Goal: Task Accomplishment & Management: Manage account settings

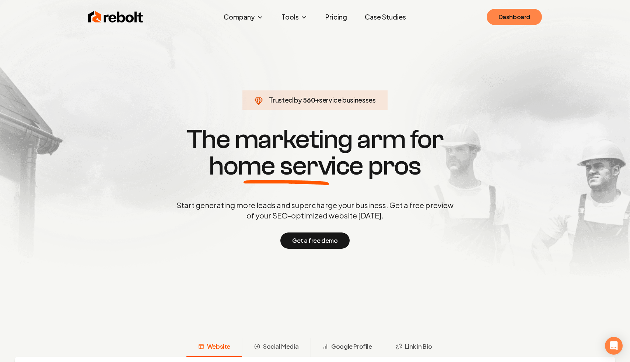
click at [503, 18] on link "Dashboard" at bounding box center [514, 17] width 55 height 16
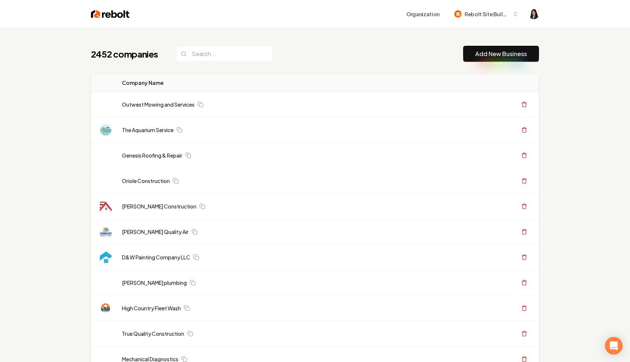
click at [342, 51] on div "2452 companies Add New Business" at bounding box center [315, 54] width 448 height 16
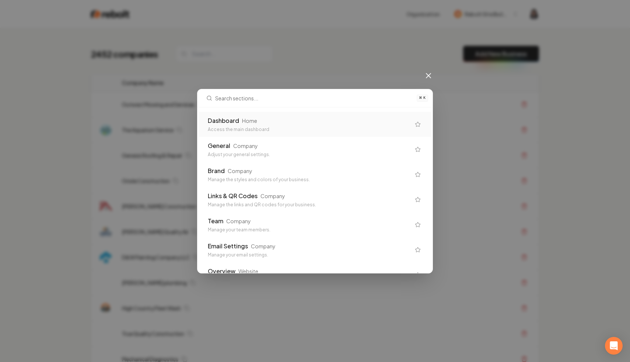
click at [312, 128] on div "Access the main dashboard" at bounding box center [309, 129] width 203 height 6
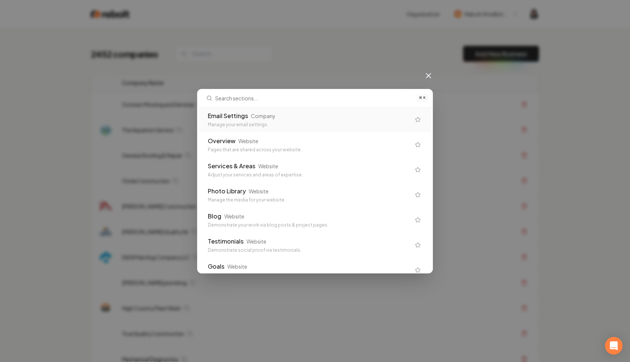
scroll to position [131, 0]
click at [328, 146] on div "Pages that are shared across your website." at bounding box center [309, 149] width 203 height 6
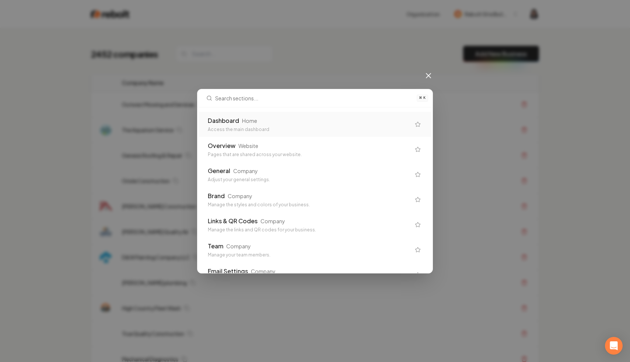
click at [417, 58] on div "⌘ K Dashboard Home Access the main dashboard Overview Website Pages that are sh…" at bounding box center [315, 181] width 630 height 362
click at [584, 79] on div "⌘ K Dashboard Home Access the main dashboard Overview Website Pages that are sh…" at bounding box center [315, 181] width 630 height 362
click at [430, 75] on icon at bounding box center [428, 75] width 9 height 9
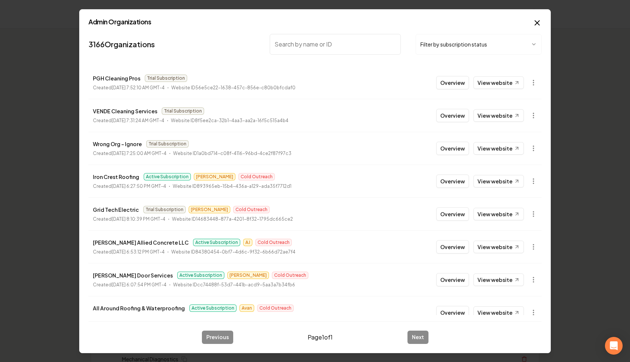
click at [483, 48] on button "Filter by subscription status" at bounding box center [479, 44] width 126 height 21
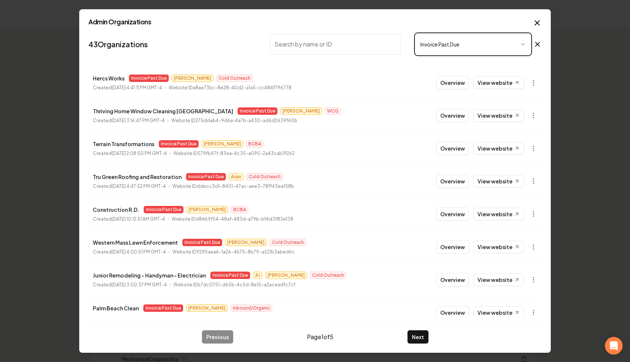
scroll to position [6, 0]
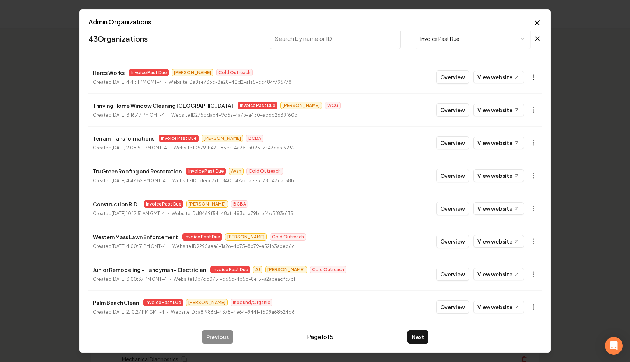
click at [532, 77] on icon "button" at bounding box center [533, 76] width 7 height 7
click at [525, 142] on link "View in Stripe" at bounding box center [516, 141] width 47 height 12
click at [532, 110] on icon "button" at bounding box center [533, 109] width 7 height 7
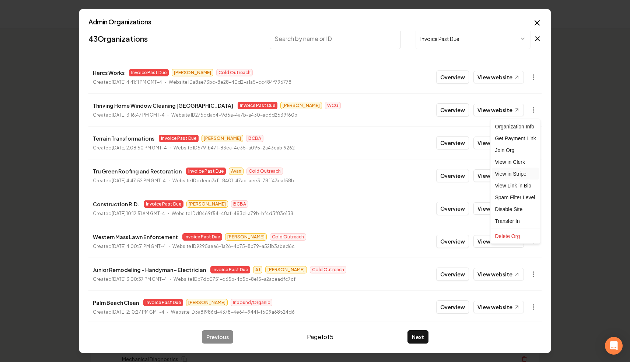
click at [522, 174] on link "View in Stripe" at bounding box center [516, 174] width 47 height 12
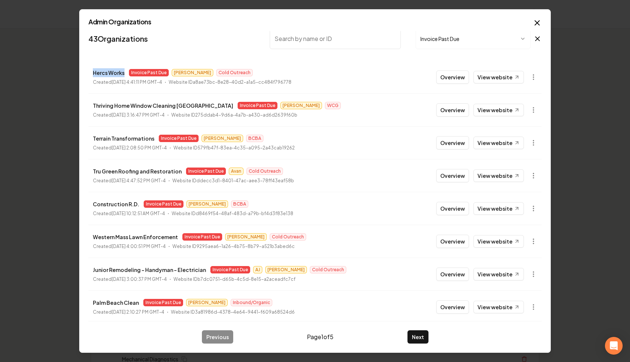
drag, startPoint x: 123, startPoint y: 73, endPoint x: 80, endPoint y: 69, distance: 43.7
click at [80, 69] on div "Admin Organizations 43 Organizations Invoice Past Due Hercs Works Invoice Past …" at bounding box center [315, 181] width 472 height 344
copy p "Hercs Works"
click at [160, 113] on time "[DATE] 3:16:47 PM GMT-4" at bounding box center [138, 115] width 53 height 6
drag, startPoint x: 206, startPoint y: 105, endPoint x: 93, endPoint y: 107, distance: 113.2
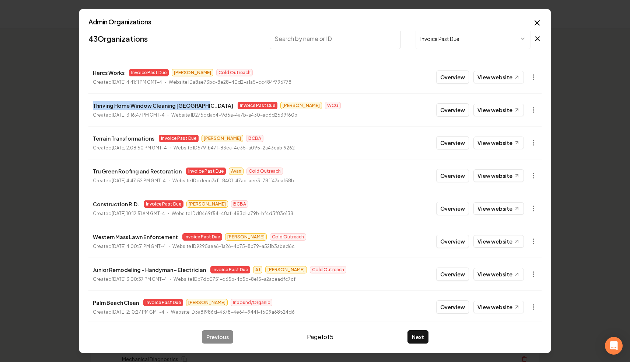
click at [93, 107] on div "Thriving Home Window Cleaning Sacramento Invoice Past Due James WCG" at bounding box center [217, 105] width 248 height 9
copy p "Thriving Home Window Cleaning [GEOGRAPHIC_DATA]"
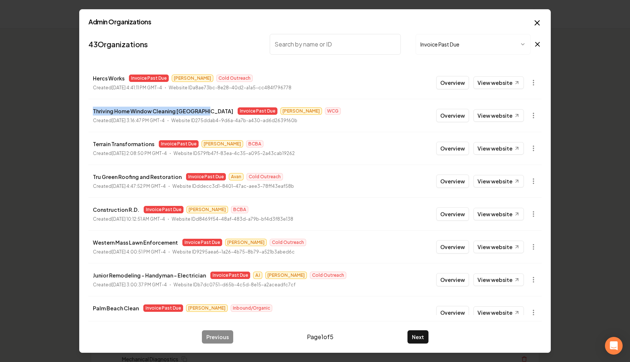
scroll to position [79, 0]
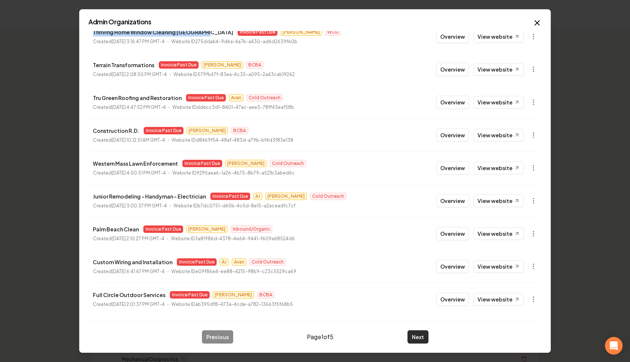
click at [416, 336] on button "Next" at bounding box center [418, 336] width 21 height 13
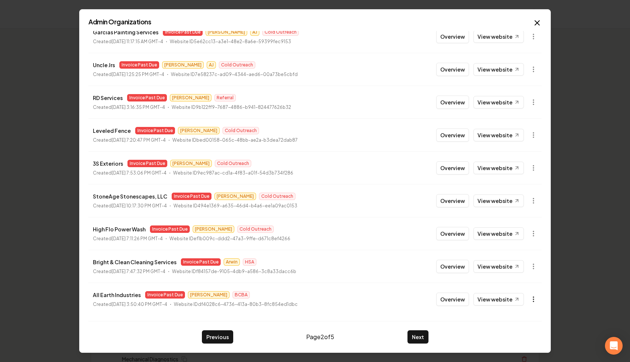
click at [532, 300] on icon "button" at bounding box center [533, 298] width 7 height 7
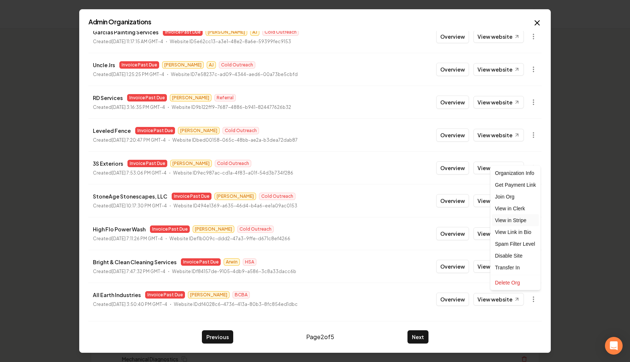
click at [513, 220] on link "View in Stripe" at bounding box center [516, 220] width 47 height 12
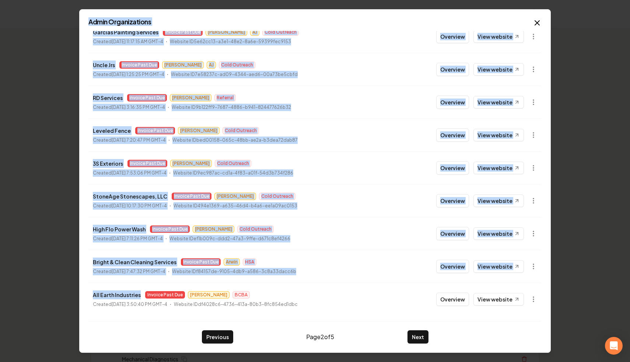
drag, startPoint x: 138, startPoint y: 293, endPoint x: 357, endPoint y: 247, distance: 224.1
click at [79, 286] on body "Organization Rebolt Site Builder 2452 companies Add New Business Logo Company N…" at bounding box center [315, 181] width 630 height 362
click at [193, 302] on p "Website ID df4028c6-4736-413a-80b3-8fc854ed1dbc" at bounding box center [236, 303] width 124 height 7
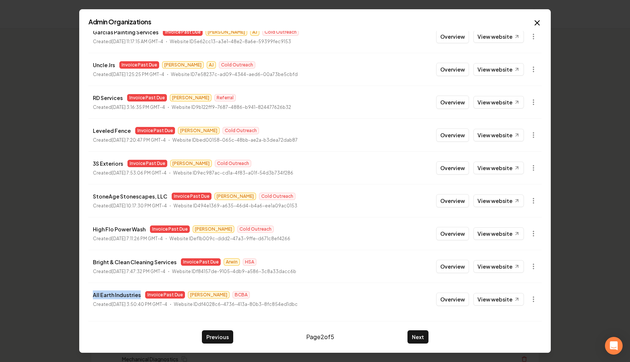
drag, startPoint x: 138, startPoint y: 295, endPoint x: 92, endPoint y: 295, distance: 46.1
click at [92, 295] on li "All Earth Industries Invoice Past Due James BCBA Created May 21, 2025, 3:50:40 …" at bounding box center [314, 298] width 453 height 33
copy p "All Earth Industries"
click at [418, 336] on button "Next" at bounding box center [418, 336] width 21 height 13
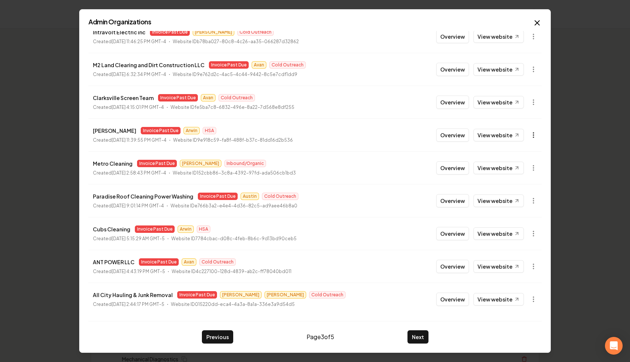
click at [533, 136] on icon "button" at bounding box center [533, 134] width 7 height 7
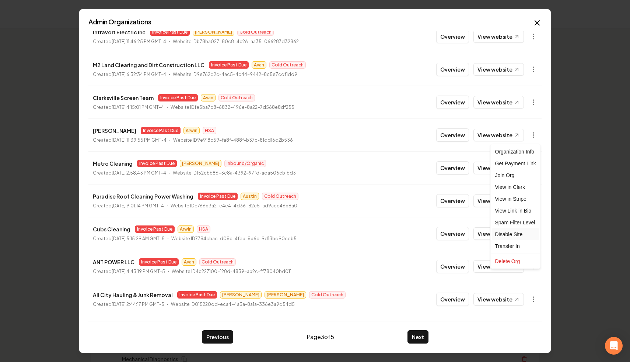
click at [519, 231] on div "Disable Site" at bounding box center [516, 234] width 47 height 12
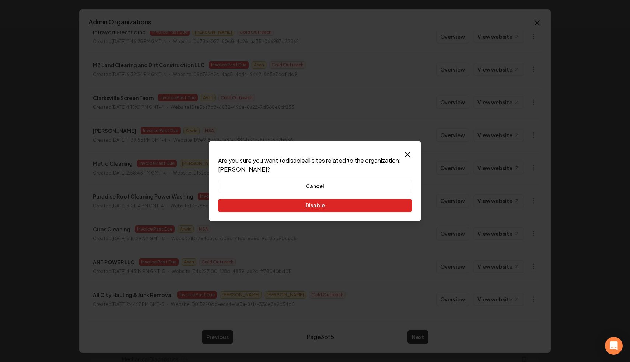
click at [355, 205] on button "Disable" at bounding box center [315, 205] width 194 height 13
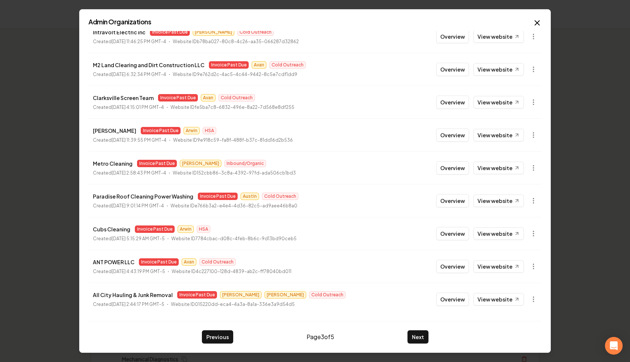
click at [542, 137] on li "Sunny Sweepers Invoice Past Due Arwin HSA Created April 15, 2025, 11:39:55 PM G…" at bounding box center [314, 134] width 453 height 33
click at [534, 133] on icon "button" at bounding box center [533, 134] width 7 height 7
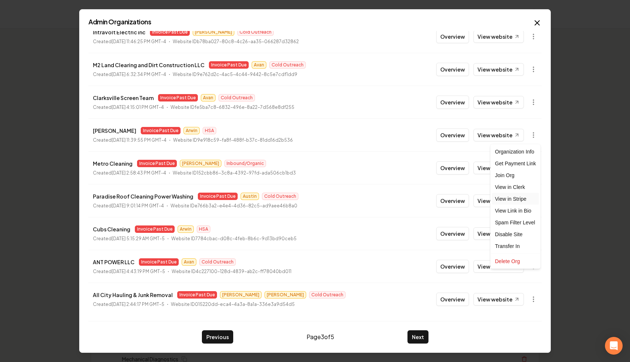
click at [528, 198] on link "View in Stripe" at bounding box center [516, 199] width 47 height 12
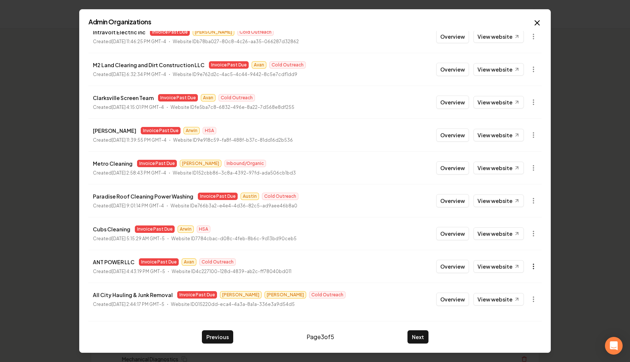
click at [533, 269] on icon "button" at bounding box center [533, 265] width 7 height 7
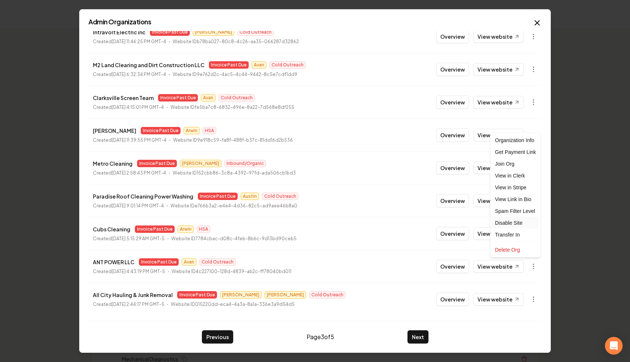
click at [523, 222] on div "Disable Site" at bounding box center [516, 223] width 47 height 12
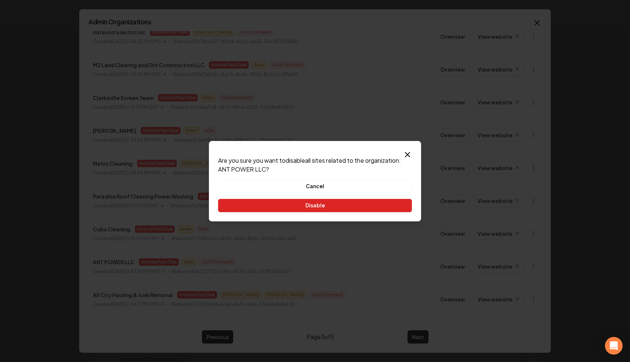
click at [371, 205] on button "Disable" at bounding box center [315, 205] width 194 height 13
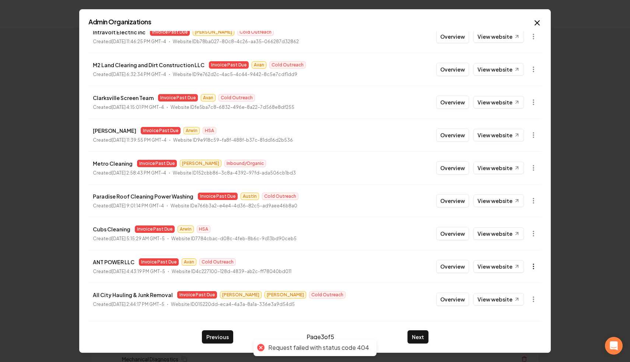
click at [535, 268] on icon "button" at bounding box center [533, 265] width 7 height 7
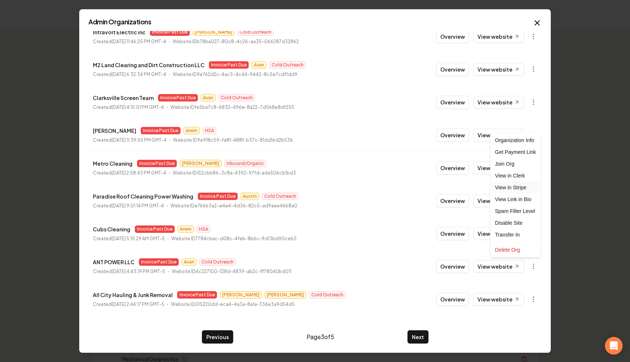
click at [528, 187] on link "View in Stripe" at bounding box center [516, 187] width 47 height 12
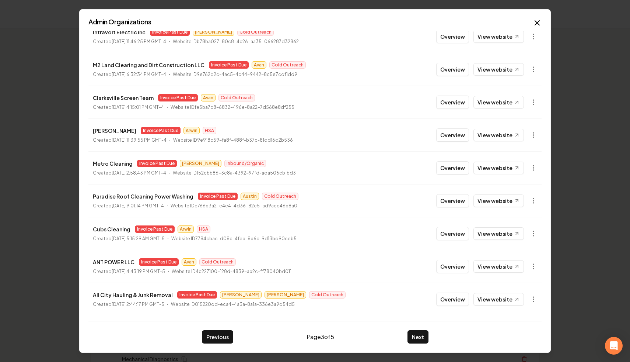
click at [221, 344] on div "Admin Organizations 43 Organizations Invoice Past Due Sparkleworks Cleaning Inv…" at bounding box center [315, 181] width 472 height 344
click at [227, 333] on button "Previous" at bounding box center [217, 336] width 31 height 13
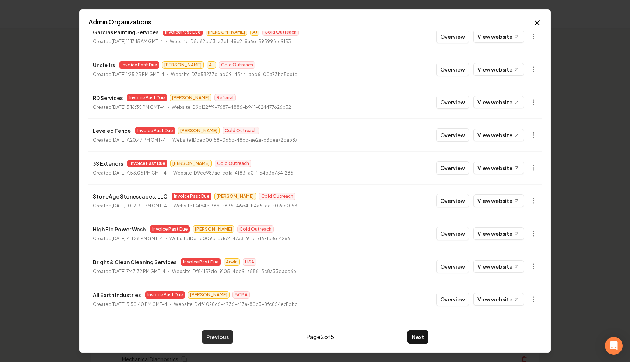
click at [227, 343] on button "Previous" at bounding box center [217, 336] width 31 height 13
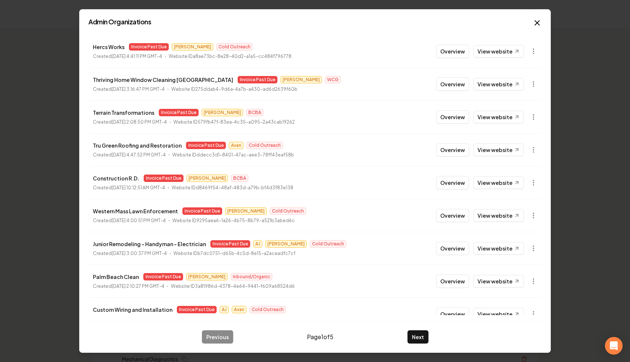
scroll to position [0, 0]
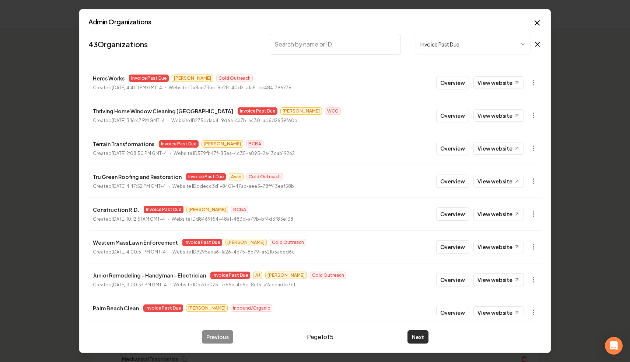
click at [416, 333] on button "Next" at bounding box center [418, 336] width 21 height 13
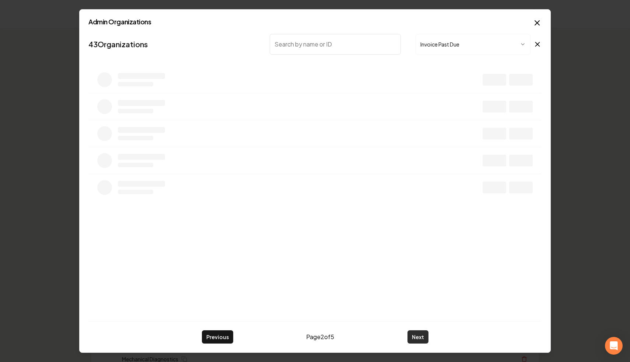
click at [416, 333] on button "Next" at bounding box center [418, 336] width 21 height 13
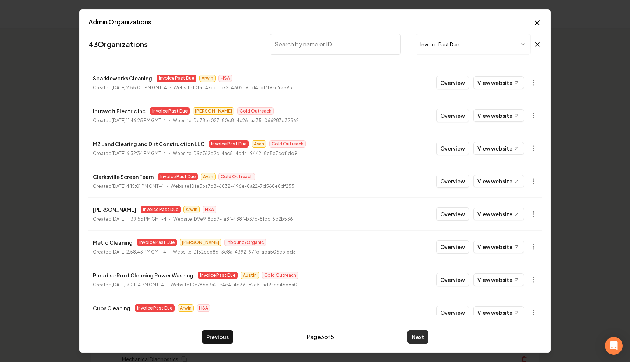
click at [416, 333] on button "Next" at bounding box center [418, 336] width 21 height 13
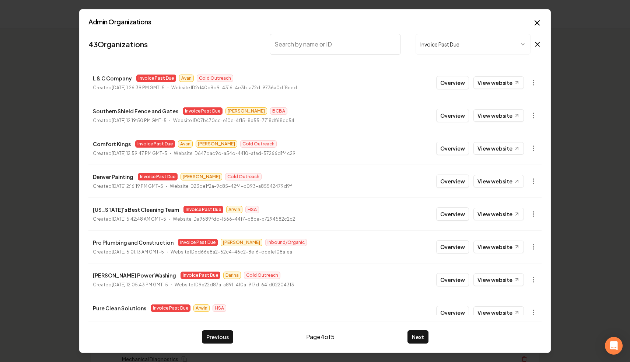
scroll to position [17, 0]
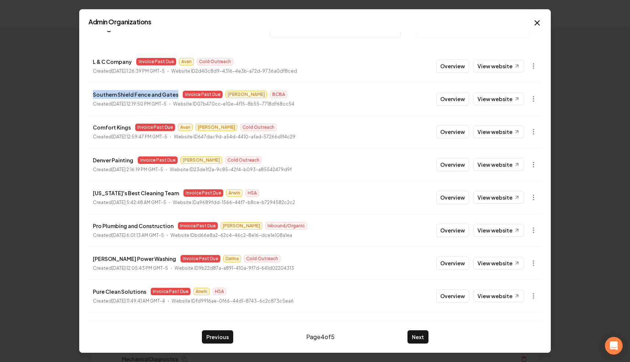
drag, startPoint x: 175, startPoint y: 94, endPoint x: 89, endPoint y: 94, distance: 86.3
click at [89, 94] on li "Southern Shield Fence and Gates Invoice Past Due Anthony BCBA Created January 1…" at bounding box center [314, 98] width 453 height 33
copy p "Southern Shield Fence and Gates"
click at [535, 104] on button "button" at bounding box center [533, 98] width 15 height 15
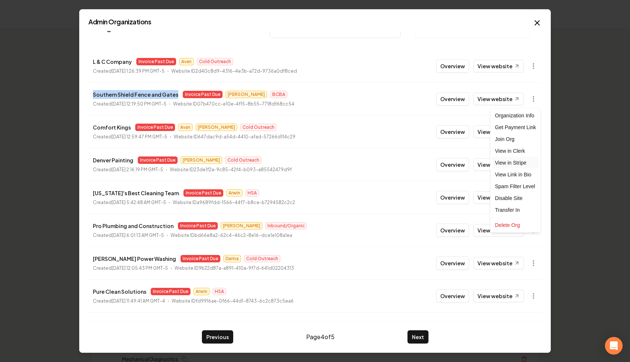
click at [525, 163] on link "View in Stripe" at bounding box center [516, 163] width 47 height 12
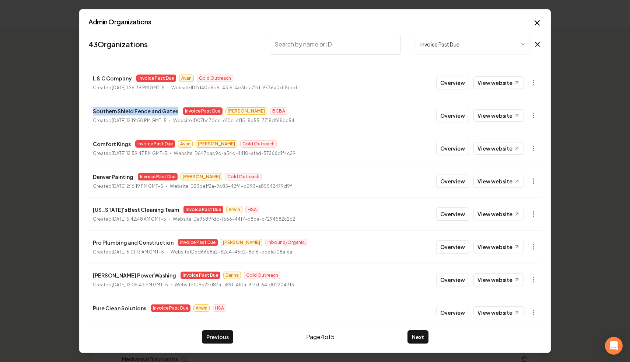
scroll to position [79, 0]
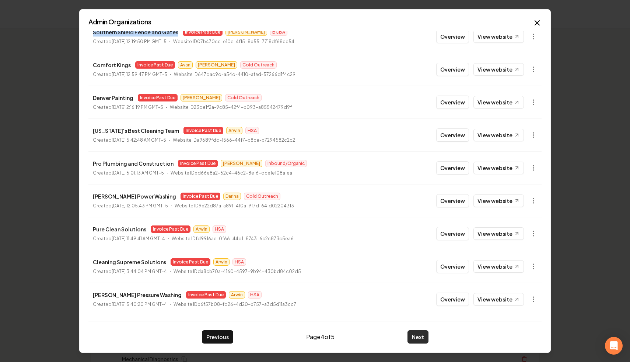
click at [416, 332] on button "Next" at bounding box center [418, 336] width 21 height 13
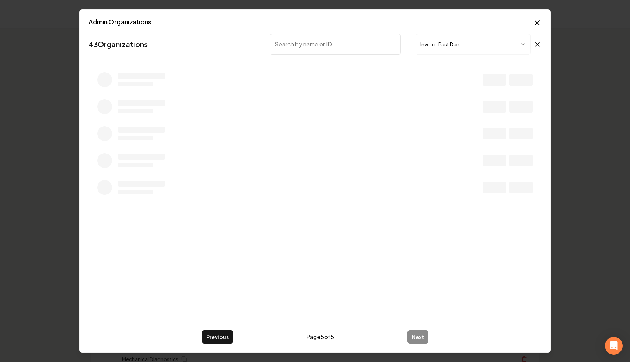
scroll to position [0, 0]
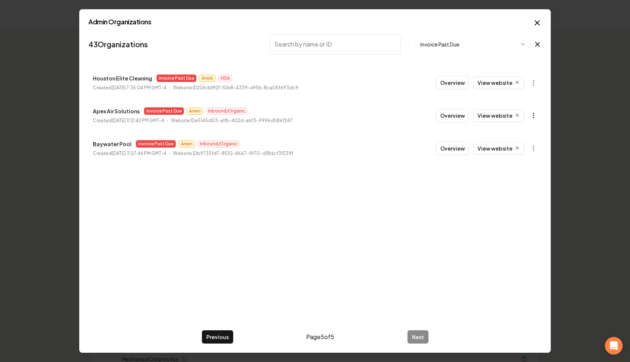
click at [531, 118] on icon "button" at bounding box center [533, 115] width 7 height 7
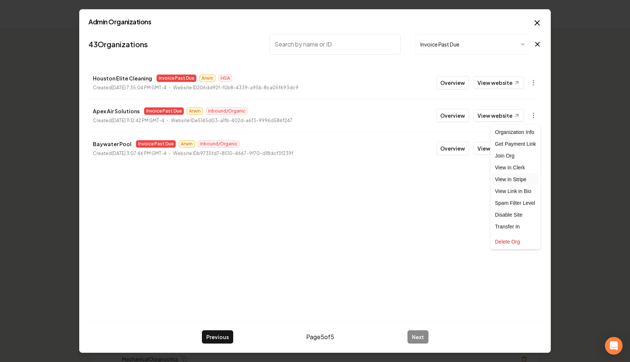
click at [521, 180] on link "View in Stripe" at bounding box center [516, 179] width 47 height 12
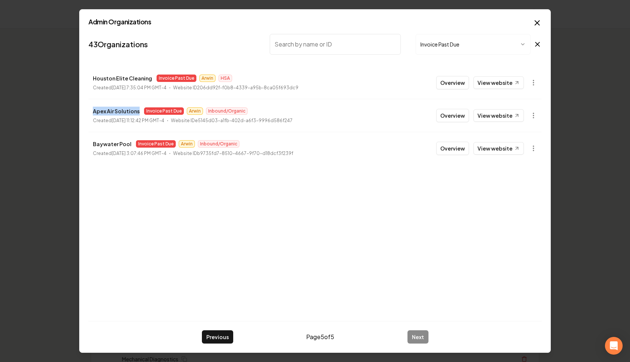
drag, startPoint x: 136, startPoint y: 112, endPoint x: 89, endPoint y: 109, distance: 46.9
click at [89, 109] on li "Apex Air Solutions Invoice Past Due Arwin Inbound/Organic Created July 18, 2024…" at bounding box center [314, 115] width 453 height 33
copy p "Apex Air Solutions"
click at [136, 143] on span "Invoice Past Due" at bounding box center [156, 143] width 40 height 7
drag, startPoint x: 129, startPoint y: 143, endPoint x: 87, endPoint y: 144, distance: 42.0
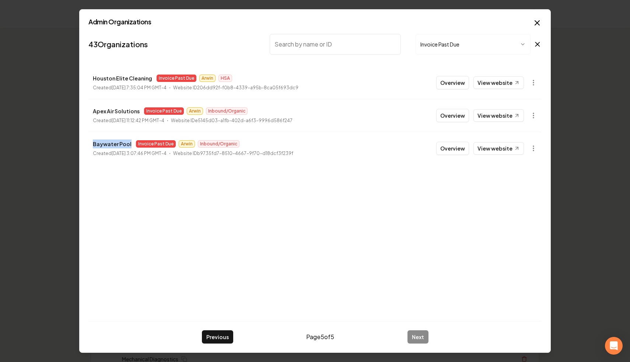
click at [87, 145] on div "Admin Organizations 43 Organizations Invoice Past Due Houston Elite Cleaning In…" at bounding box center [315, 181] width 472 height 344
copy p "Baywater Pool"
click at [540, 147] on button "button" at bounding box center [533, 148] width 15 height 15
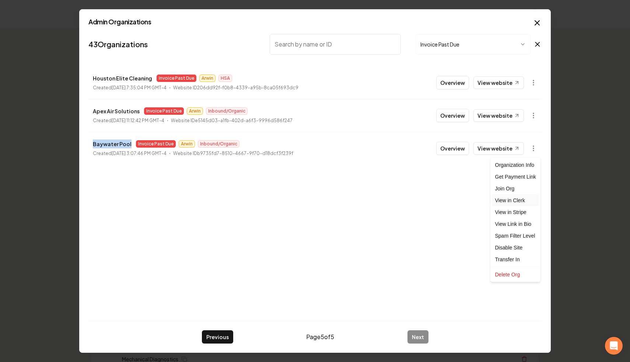
click at [521, 202] on link "View in Clerk" at bounding box center [516, 200] width 47 height 12
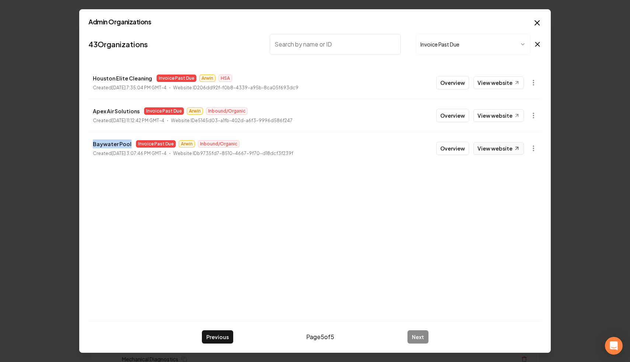
click at [497, 145] on link "View website" at bounding box center [499, 148] width 51 height 13
click at [533, 142] on button "button" at bounding box center [533, 148] width 15 height 15
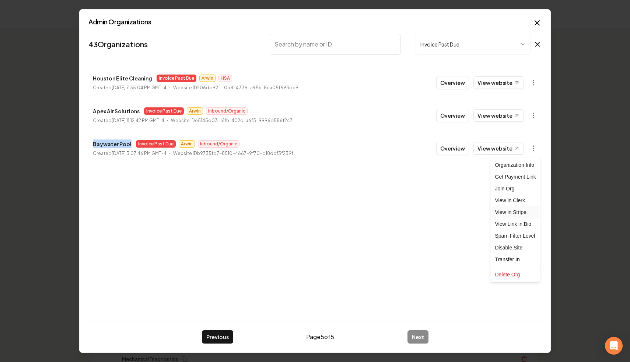
click at [515, 210] on link "View in Stripe" at bounding box center [516, 212] width 47 height 12
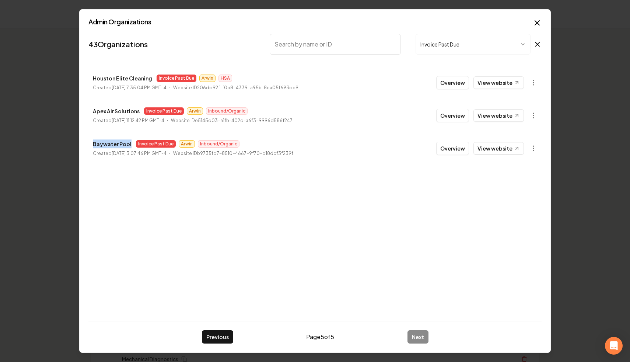
click at [251, 268] on div "43 Organizations Invoice Past Due Houston Elite Cleaning Invoice Past Due Arwin…" at bounding box center [314, 173] width 453 height 284
click at [211, 331] on button "Previous" at bounding box center [217, 336] width 31 height 13
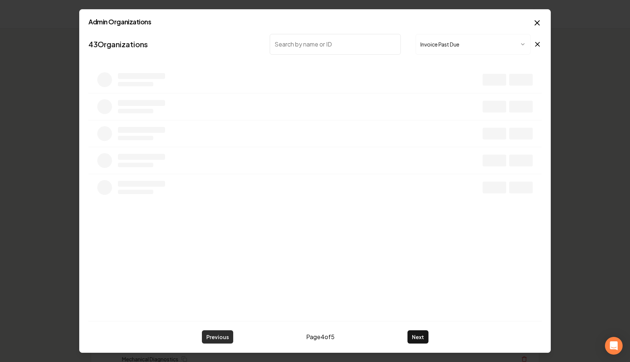
click at [211, 331] on button "Previous" at bounding box center [217, 336] width 31 height 13
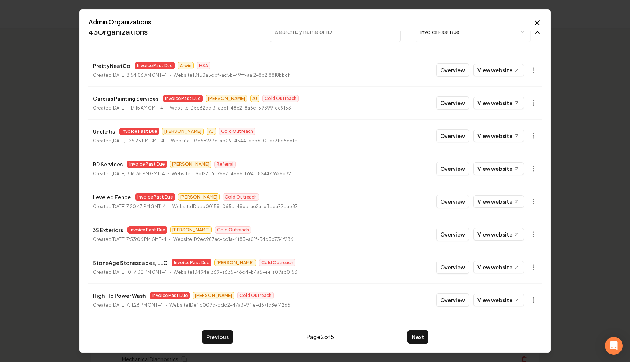
scroll to position [13, 0]
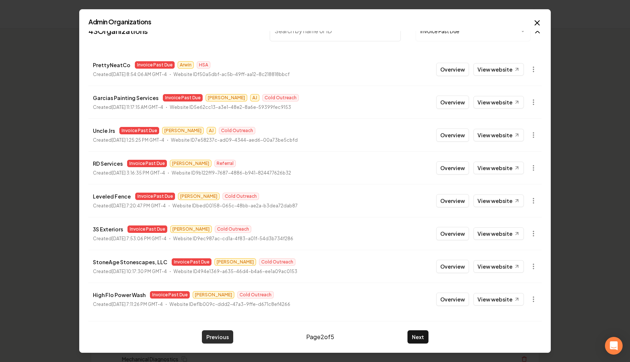
click at [217, 332] on button "Previous" at bounding box center [217, 336] width 31 height 13
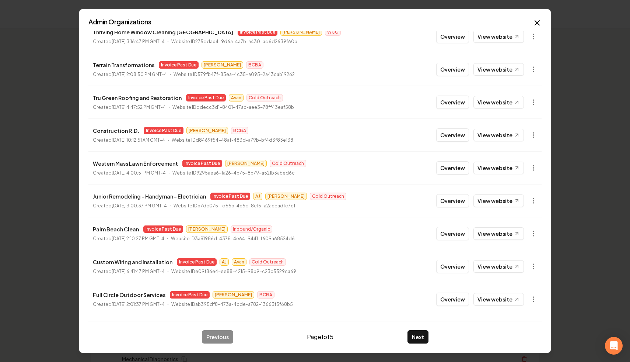
scroll to position [0, 0]
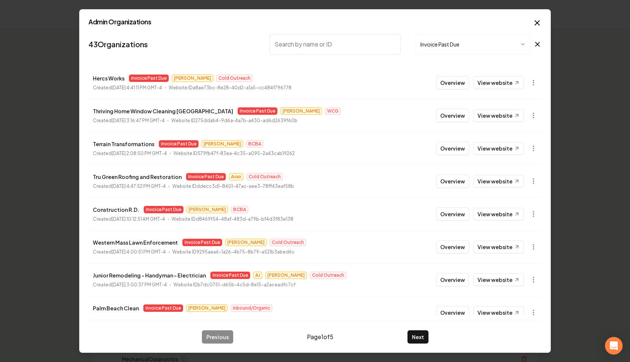
click at [309, 49] on input "search" at bounding box center [335, 44] width 131 height 21
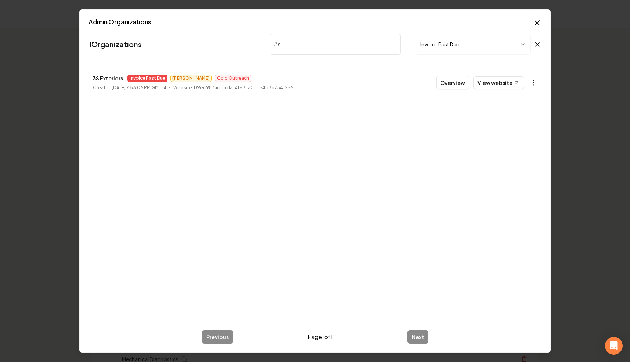
click at [535, 86] on button "button" at bounding box center [533, 82] width 15 height 15
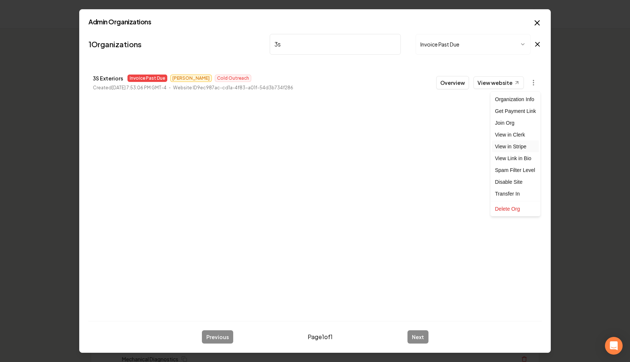
click at [519, 147] on link "View in Stripe" at bounding box center [516, 146] width 47 height 12
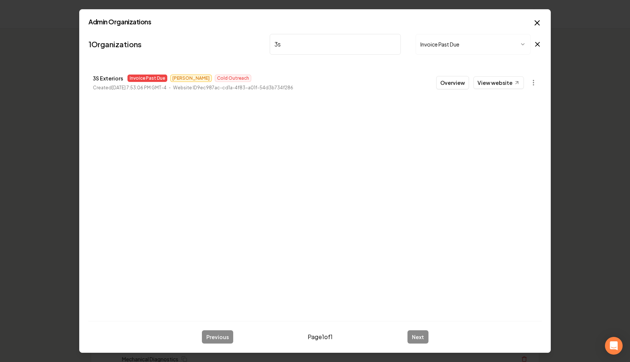
drag, startPoint x: 246, startPoint y: 37, endPoint x: 207, endPoint y: 27, distance: 40.5
click at [207, 27] on div "Admin Organizations 1 Organizations 3s Invoice Past Due 3S Exteriors Invoice Pa…" at bounding box center [315, 181] width 472 height 344
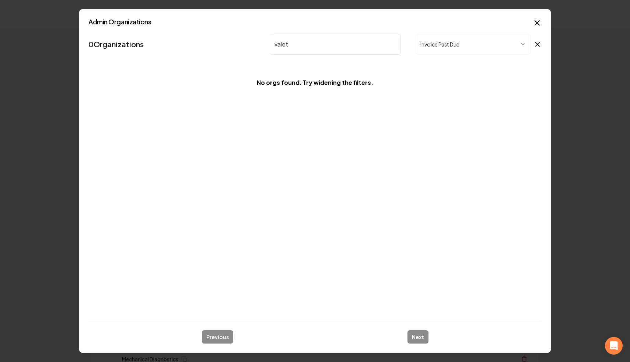
click at [311, 43] on input "valet" at bounding box center [335, 44] width 131 height 21
type input "v"
drag, startPoint x: 294, startPoint y: 42, endPoint x: 198, endPoint y: 29, distance: 97.1
click at [198, 29] on div "Admin Organizations 0 Organizations valet Invoice Past Due No orgs found. Try w…" at bounding box center [315, 181] width 472 height 344
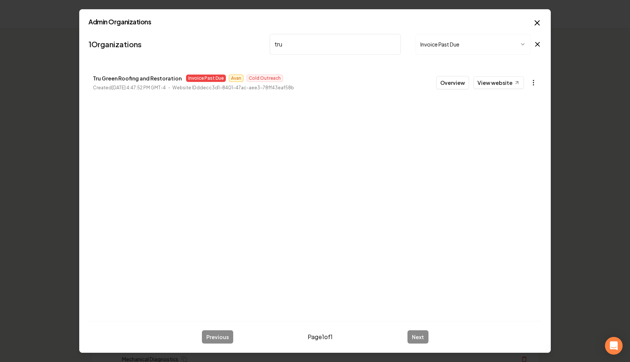
type input "tru"
click at [535, 85] on icon "button" at bounding box center [533, 82] width 7 height 7
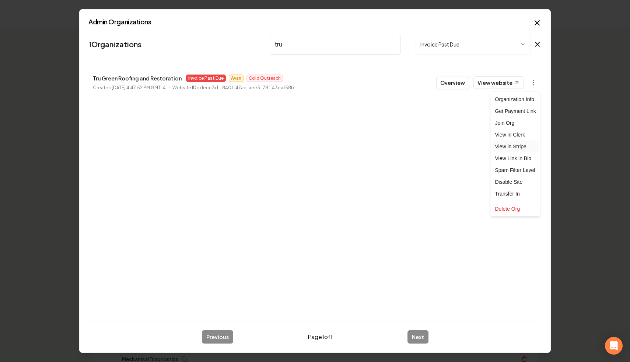
click at [525, 149] on link "View in Stripe" at bounding box center [516, 146] width 47 height 12
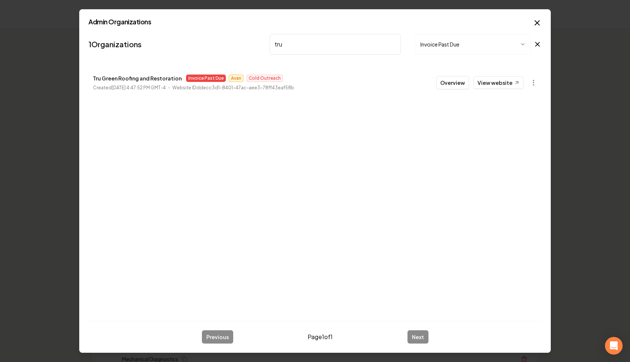
click at [393, 44] on input "tru" at bounding box center [335, 44] width 131 height 21
type input "uncle"
click at [393, 45] on input "uncle" at bounding box center [335, 44] width 131 height 21
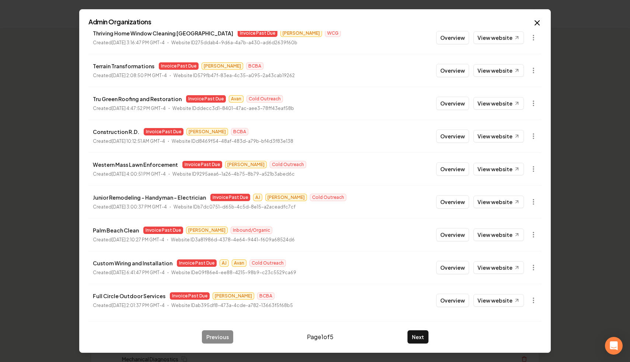
scroll to position [79, 0]
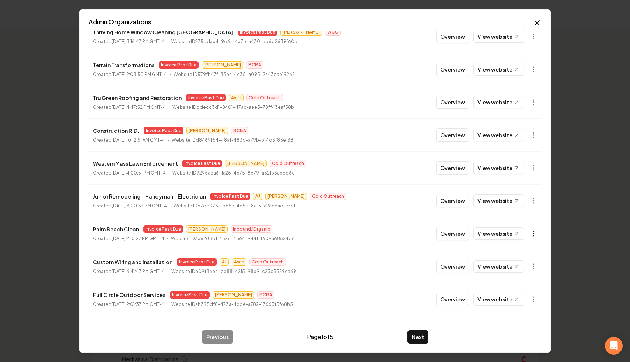
click at [533, 233] on icon "button" at bounding box center [533, 233] width 7 height 7
click at [417, 148] on div at bounding box center [315, 181] width 630 height 362
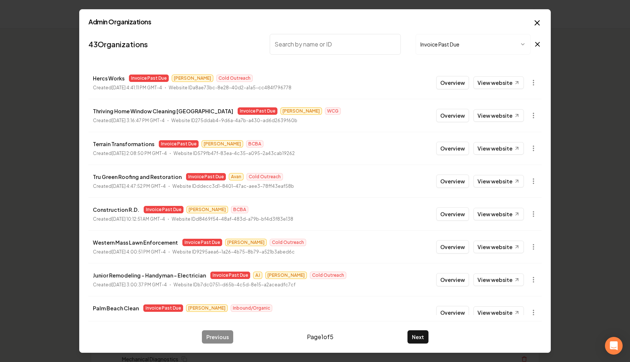
click at [293, 44] on input "search" at bounding box center [335, 44] width 131 height 21
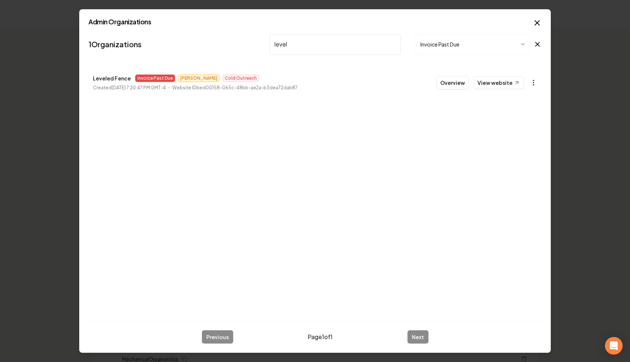
type input "level"
click at [531, 83] on icon "button" at bounding box center [533, 82] width 7 height 7
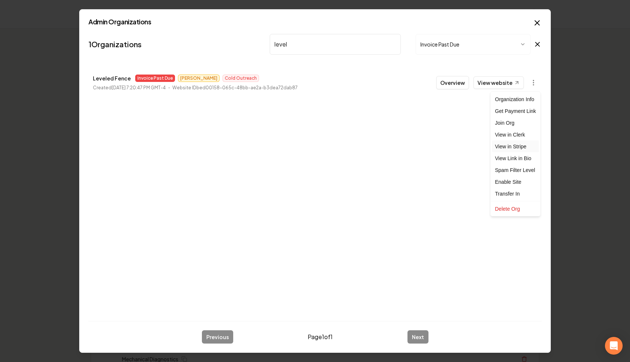
click at [529, 144] on link "View in Stripe" at bounding box center [516, 146] width 47 height 12
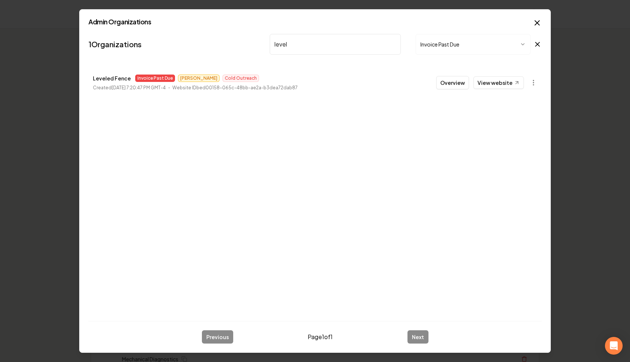
click at [393, 43] on input "level" at bounding box center [335, 44] width 131 height 21
type input "metro"
click at [533, 82] on icon "button" at bounding box center [533, 82] width 7 height 7
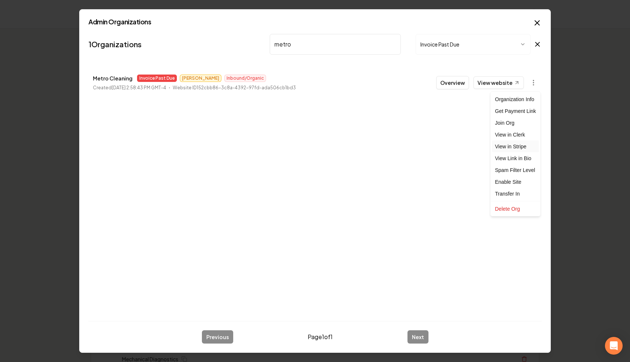
click at [518, 152] on link "View in Stripe" at bounding box center [516, 146] width 47 height 12
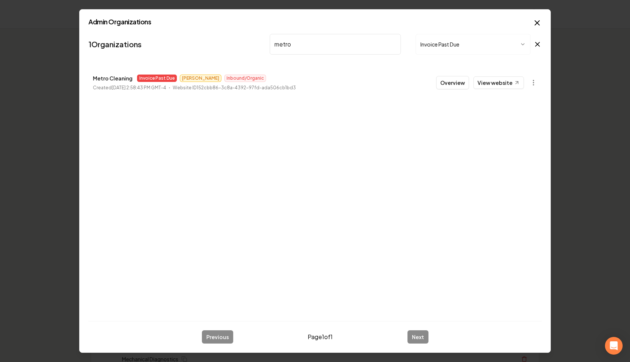
click at [393, 42] on input "metro" at bounding box center [335, 44] width 131 height 21
click at [529, 88] on button "button" at bounding box center [533, 82] width 15 height 15
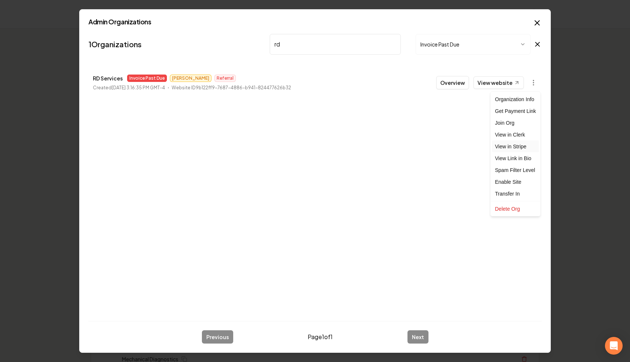
click at [529, 145] on link "View in Stripe" at bounding box center [516, 146] width 47 height 12
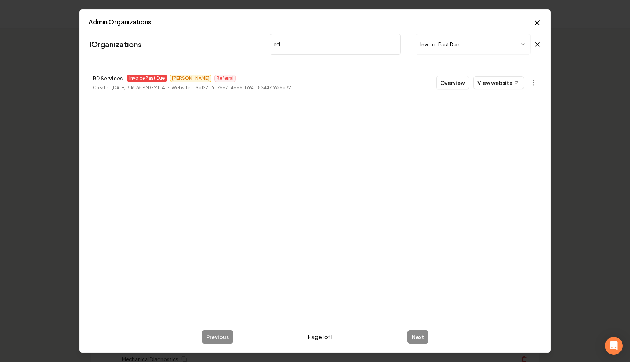
drag, startPoint x: 282, startPoint y: 42, endPoint x: 190, endPoint y: 41, distance: 91.8
click at [190, 41] on nav "1 Organizations rd Invoice Past Due" at bounding box center [314, 47] width 453 height 32
click at [534, 82] on circle "button" at bounding box center [533, 82] width 1 height 1
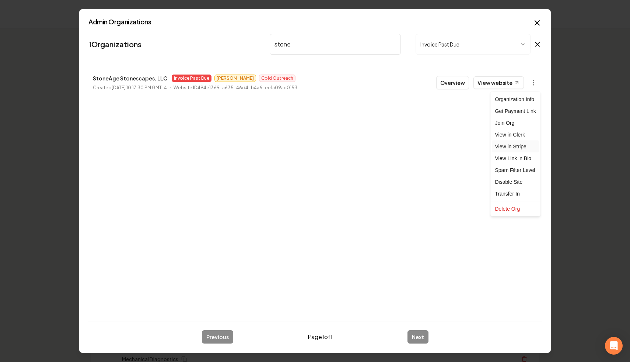
click at [525, 146] on link "View in Stripe" at bounding box center [516, 146] width 47 height 12
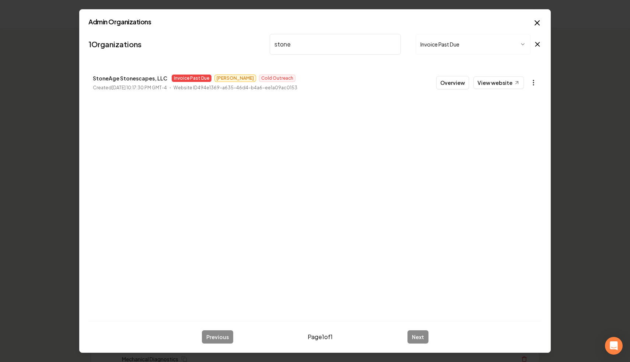
click at [531, 82] on icon "button" at bounding box center [533, 82] width 7 height 7
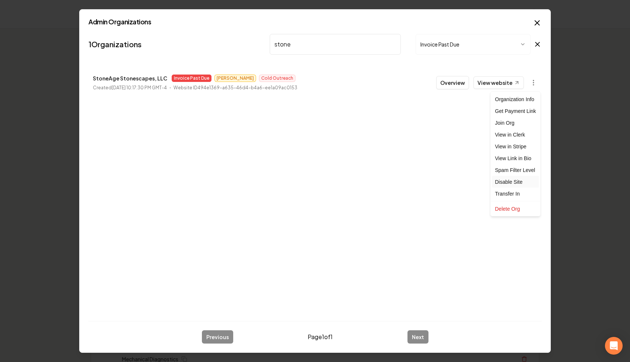
click at [516, 180] on div "Disable Site" at bounding box center [516, 182] width 47 height 12
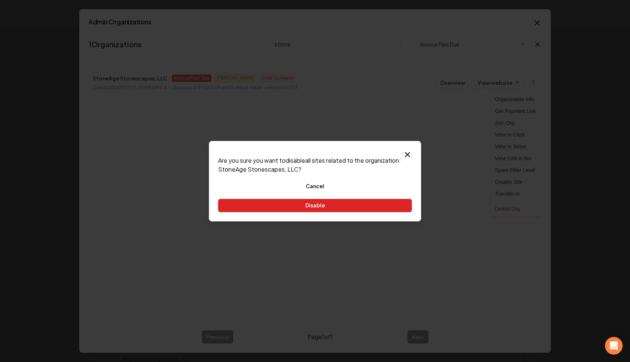
click at [368, 205] on button "Disable" at bounding box center [315, 205] width 194 height 13
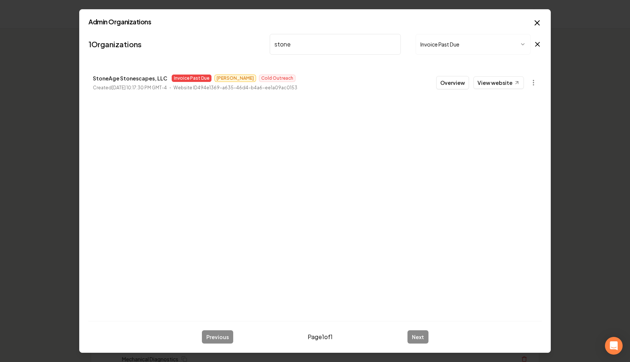
drag, startPoint x: 302, startPoint y: 44, endPoint x: 158, endPoint y: 20, distance: 145.5
click at [158, 20] on div "Admin Organizations 1 Organizations stone Invoice Past Due StoneAge Stonescapes…" at bounding box center [315, 181] width 472 height 344
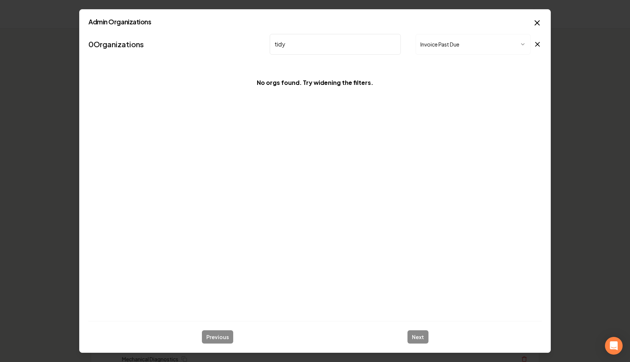
type input "tidy"
click at [205, 15] on div "Admin Organizations 0 Organizations tidy Invoice Past Due No orgs found. Try wi…" at bounding box center [315, 181] width 472 height 344
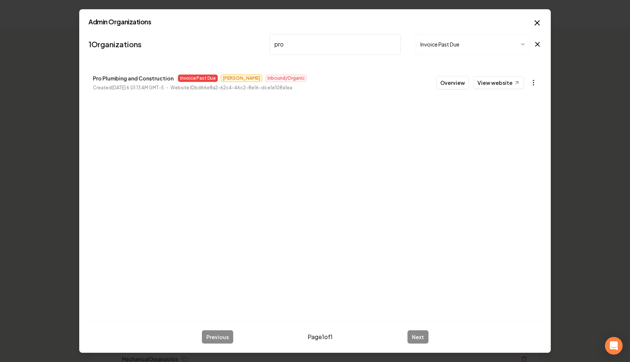
click at [535, 77] on button "button" at bounding box center [533, 82] width 15 height 15
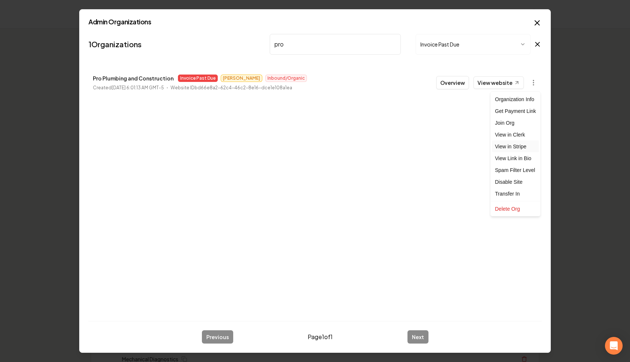
click at [524, 144] on link "View in Stripe" at bounding box center [516, 146] width 47 height 12
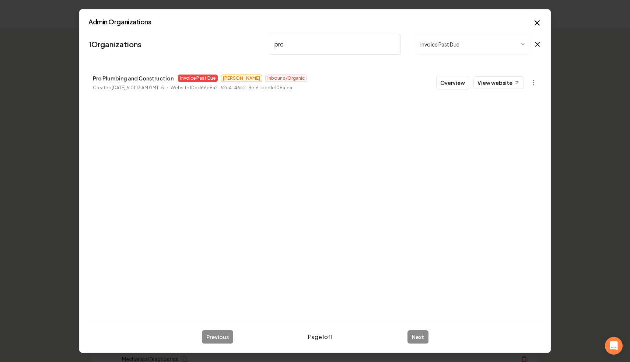
drag, startPoint x: 356, startPoint y: 43, endPoint x: 262, endPoint y: 38, distance: 94.5
click at [262, 38] on nav "1 Organizations pro Invoice Past Due" at bounding box center [314, 47] width 453 height 32
click at [532, 83] on icon "button" at bounding box center [533, 82] width 7 height 7
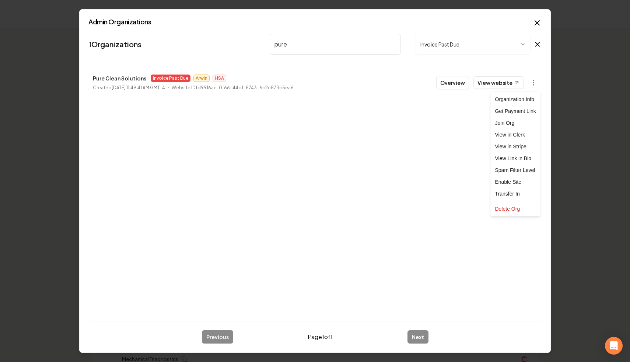
click at [303, 45] on div at bounding box center [315, 181] width 630 height 362
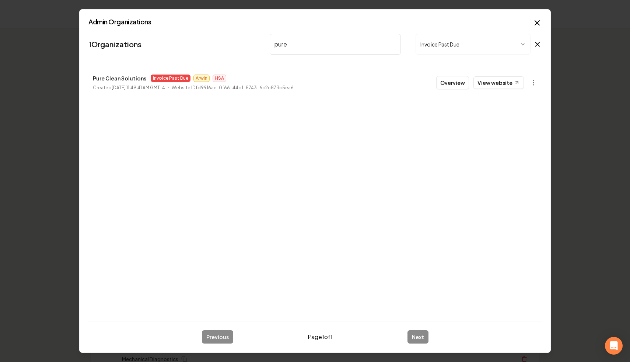
drag, startPoint x: 293, startPoint y: 45, endPoint x: 215, endPoint y: 35, distance: 78.4
click at [215, 35] on nav "1 Organizations pure Invoice Past Due" at bounding box center [314, 47] width 453 height 32
click at [298, 46] on input "pure" at bounding box center [335, 44] width 131 height 21
click at [535, 84] on icon "button" at bounding box center [533, 82] width 7 height 7
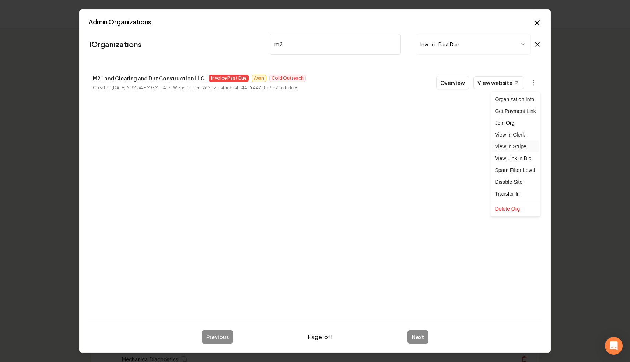
click at [523, 150] on link "View in Stripe" at bounding box center [516, 146] width 47 height 12
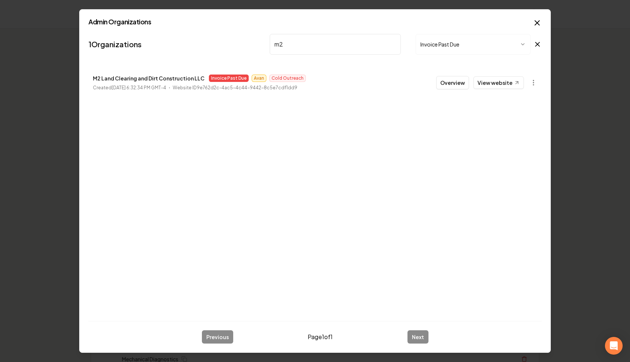
drag, startPoint x: 315, startPoint y: 47, endPoint x: 208, endPoint y: 32, distance: 107.9
click at [208, 32] on nav "1 Organizations m2 Invoice Past Due" at bounding box center [314, 47] width 453 height 32
drag, startPoint x: 241, startPoint y: 27, endPoint x: 204, endPoint y: 24, distance: 37.3
click at [204, 24] on div "Admin Organizations 1 Organizations l & c Invoice Past Due L & C Company Invoic…" at bounding box center [315, 181] width 472 height 344
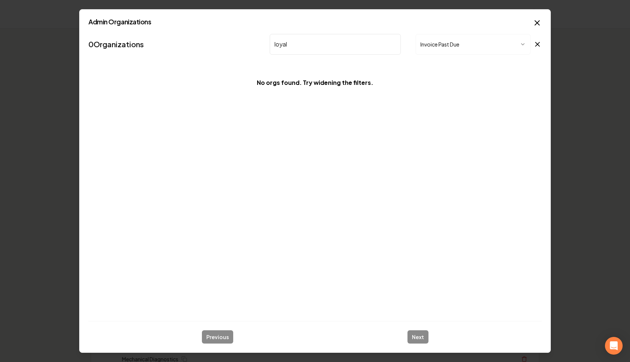
drag, startPoint x: 340, startPoint y: 41, endPoint x: 186, endPoint y: 21, distance: 155.3
click at [186, 21] on div "Admin Organizations 0 Organizations loyal Invoice Past Due No orgs found. Try w…" at bounding box center [315, 181] width 472 height 344
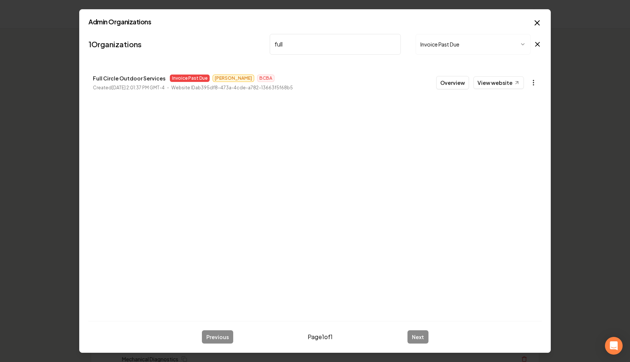
click at [532, 81] on icon "button" at bounding box center [533, 82] width 7 height 7
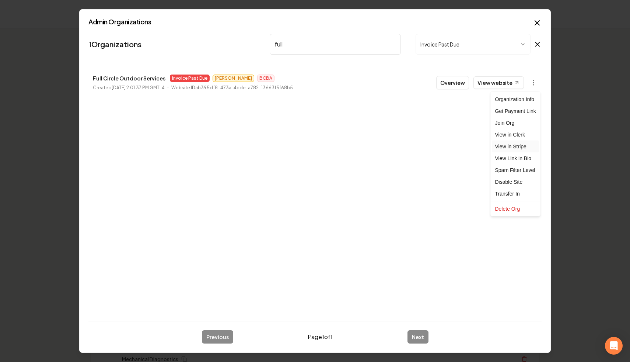
click at [527, 150] on link "View in Stripe" at bounding box center [516, 146] width 47 height 12
click at [307, 48] on div at bounding box center [315, 181] width 630 height 362
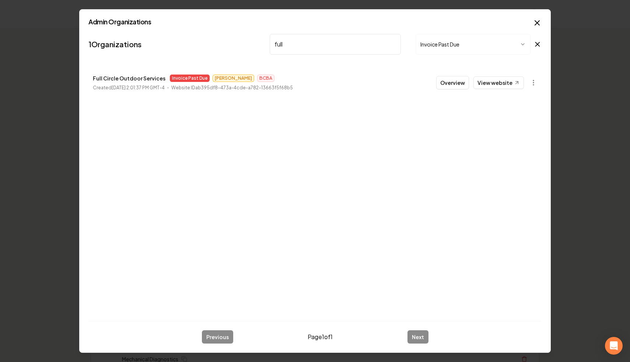
click at [292, 42] on input "full" at bounding box center [335, 44] width 131 height 21
drag, startPoint x: 292, startPoint y: 42, endPoint x: 262, endPoint y: 39, distance: 30.4
click at [262, 39] on nav "1 Organizations full Invoice Past Due" at bounding box center [314, 47] width 453 height 32
click at [262, 39] on nav "1 Organizations eddy Invoice Past Due" at bounding box center [314, 47] width 453 height 32
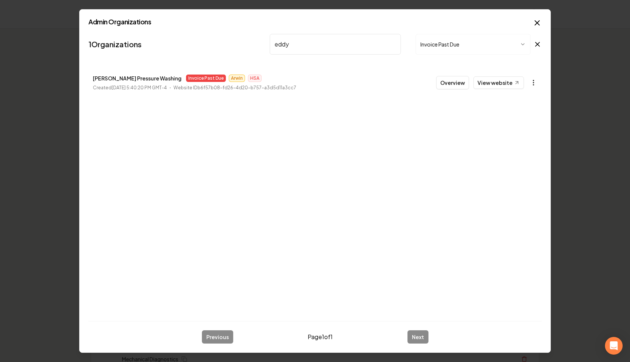
click at [536, 79] on icon "button" at bounding box center [533, 82] width 7 height 7
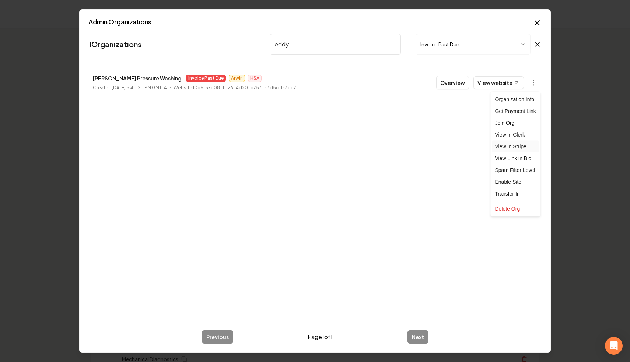
click at [521, 149] on link "View in Stripe" at bounding box center [516, 146] width 47 height 12
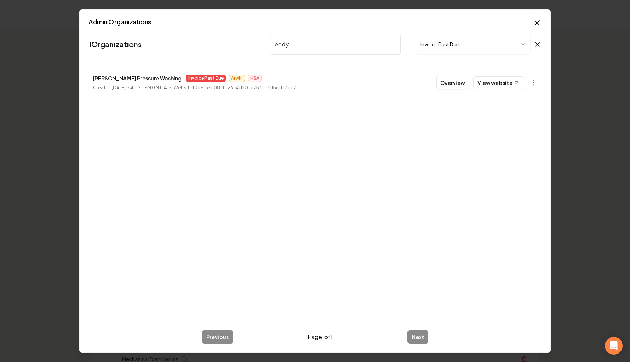
drag, startPoint x: 319, startPoint y: 48, endPoint x: 211, endPoint y: 18, distance: 112.2
click at [211, 18] on div "Admin Organizations 1 Organizations eddy Invoice Past Due Eddy's Pressure Washi…" at bounding box center [315, 181] width 472 height 344
click at [531, 85] on icon "button" at bounding box center [533, 82] width 7 height 7
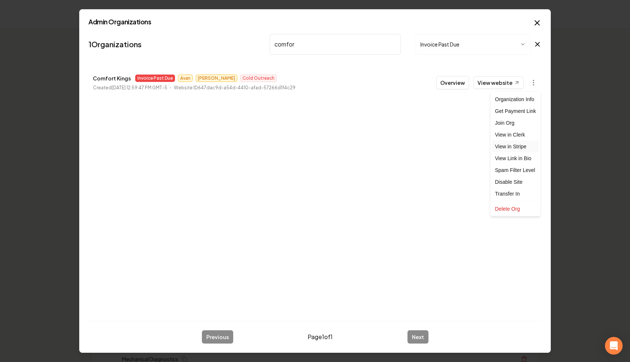
click at [522, 147] on link "View in Stripe" at bounding box center [516, 146] width 47 height 12
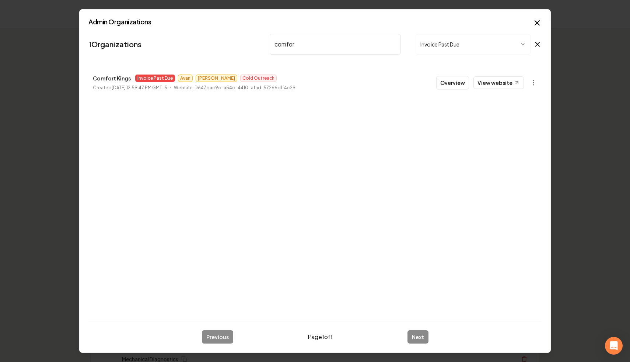
drag, startPoint x: 357, startPoint y: 42, endPoint x: 197, endPoint y: 25, distance: 161.0
click at [197, 25] on div "Admin Organizations 1 Organizations comfor Invoice Past Due Comfort Kings Invoi…" at bounding box center [315, 181] width 472 height 344
drag, startPoint x: 303, startPoint y: 45, endPoint x: 195, endPoint y: 18, distance: 111.6
click at [195, 18] on div "Admin Organizations 1 Organizations clarks Invoice Past Due Clarksville Screen …" at bounding box center [315, 181] width 472 height 344
drag, startPoint x: 334, startPoint y: 44, endPoint x: 202, endPoint y: 14, distance: 135.2
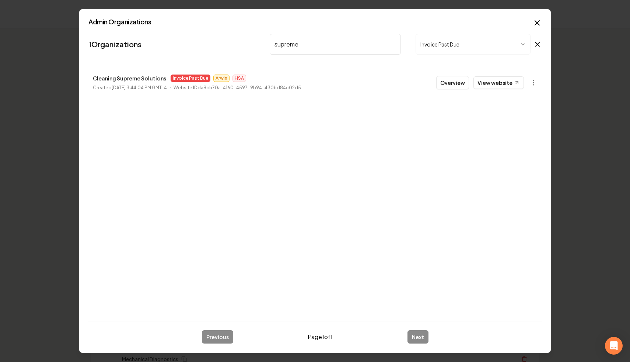
click at [202, 15] on div "Admin Organizations 1 Organizations supreme Invoice Past Due Cleaning Supreme S…" at bounding box center [315, 181] width 472 height 344
type input "all ci"
click at [529, 84] on button "button" at bounding box center [533, 82] width 15 height 15
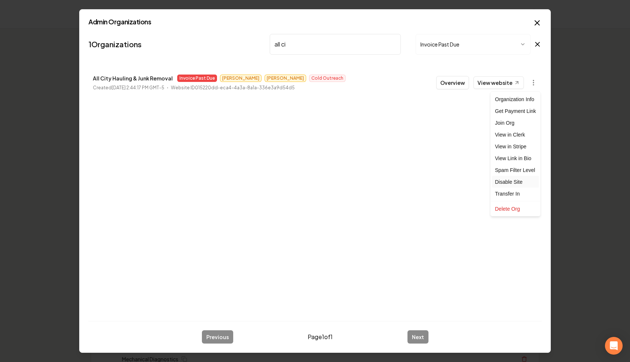
click at [516, 182] on div "Disable Site" at bounding box center [516, 182] width 47 height 12
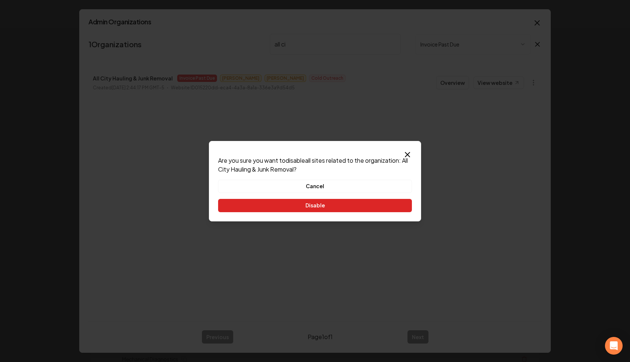
click at [397, 208] on button "Disable" at bounding box center [315, 205] width 194 height 13
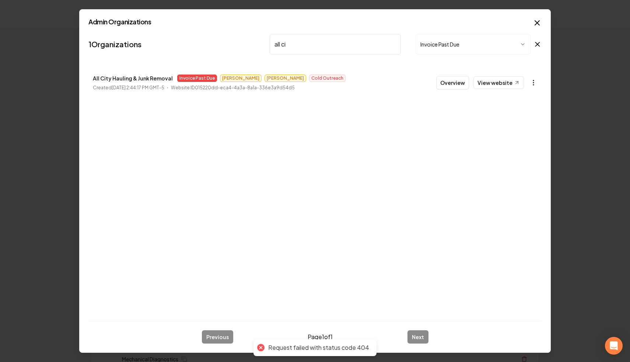
click at [532, 85] on icon "button" at bounding box center [533, 82] width 7 height 7
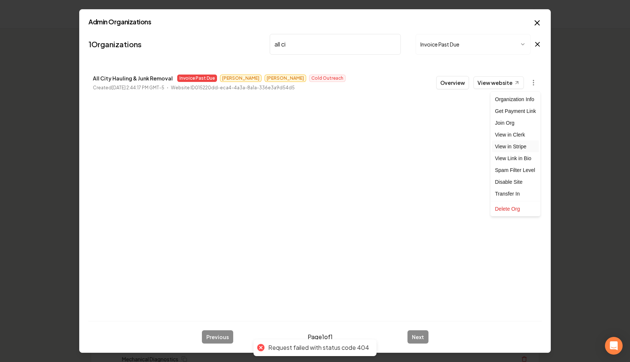
click at [523, 149] on link "View in Stripe" at bounding box center [516, 146] width 47 height 12
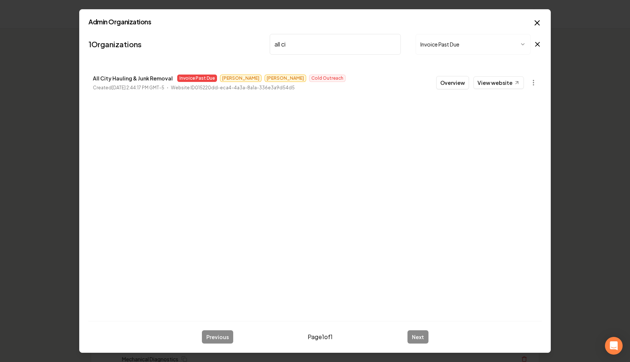
click at [393, 45] on input "all ci" at bounding box center [335, 44] width 131 height 21
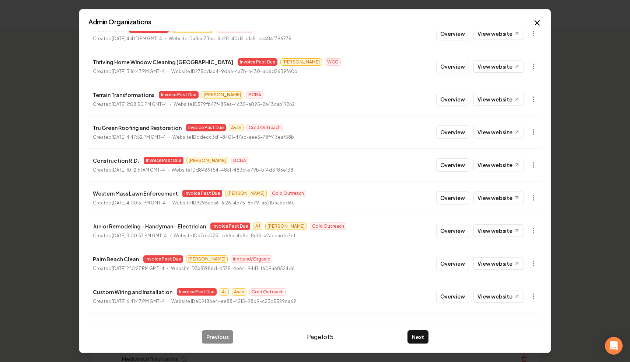
scroll to position [79, 0]
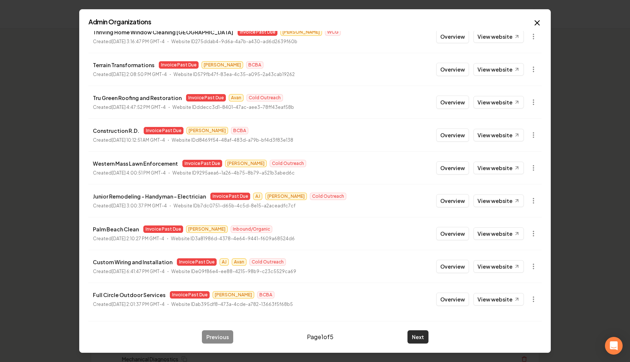
click at [420, 335] on button "Next" at bounding box center [418, 336] width 21 height 13
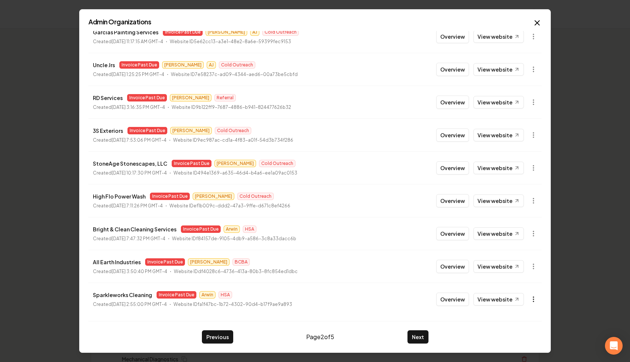
click at [534, 298] on icon "button" at bounding box center [533, 298] width 7 height 7
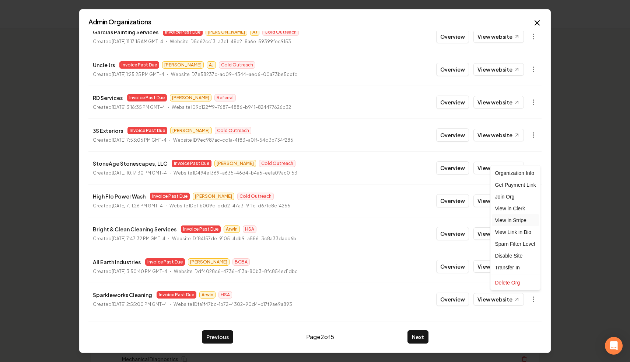
click at [523, 220] on link "View in Stripe" at bounding box center [516, 220] width 47 height 12
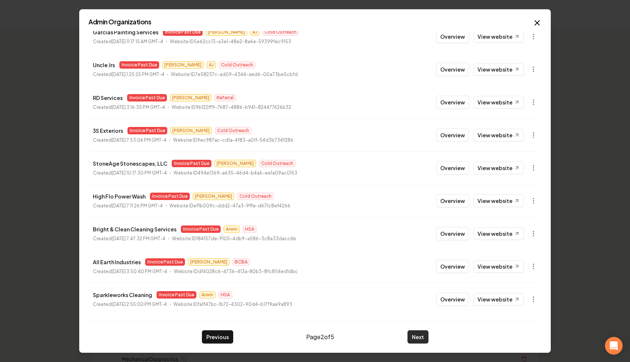
click at [413, 338] on button "Next" at bounding box center [418, 336] width 21 height 13
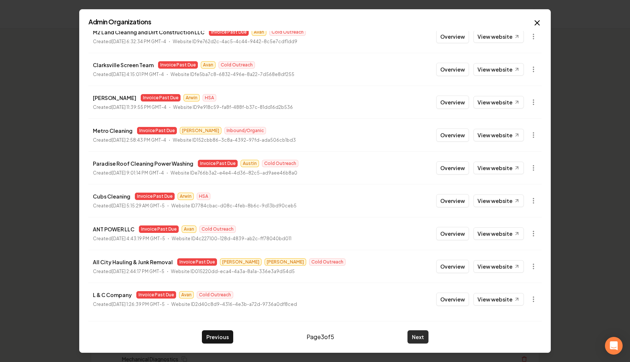
click at [408, 332] on button "Next" at bounding box center [418, 336] width 21 height 13
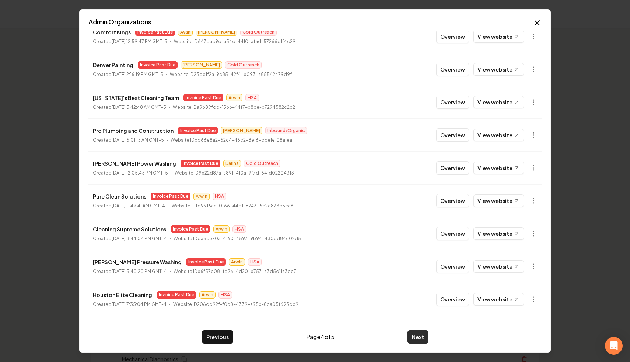
click at [418, 335] on button "Next" at bounding box center [418, 336] width 21 height 13
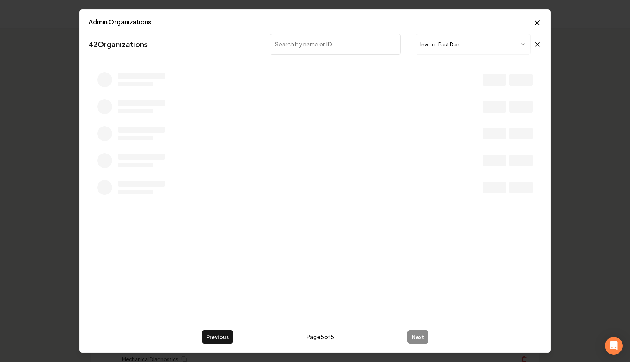
scroll to position [0, 0]
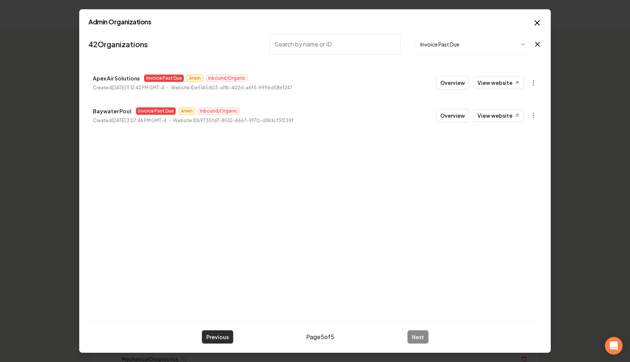
click at [223, 338] on button "Previous" at bounding box center [217, 336] width 31 height 13
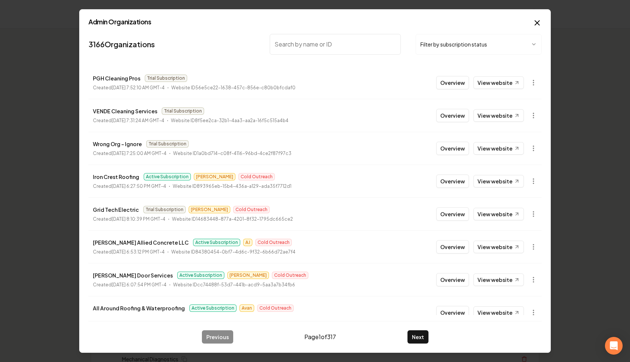
click at [469, 49] on button "Filter by subscription status" at bounding box center [479, 44] width 126 height 21
